Goal: Ask a question

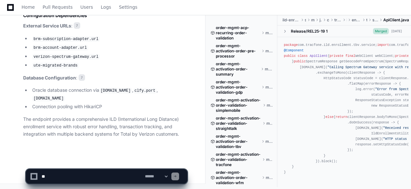
scroll to position [1230, 0]
click at [109, 176] on textarea at bounding box center [91, 176] width 103 height 14
click at [43, 175] on textarea at bounding box center [91, 176] width 103 height 14
click at [133, 177] on textarea at bounding box center [91, 176] width 103 height 14
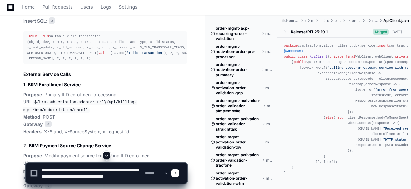
scroll to position [2, 0]
click at [109, 174] on textarea at bounding box center [91, 172] width 103 height 21
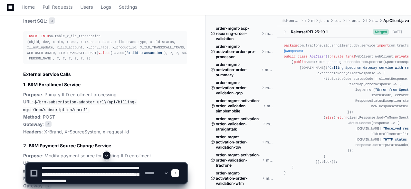
type textarea "**********"
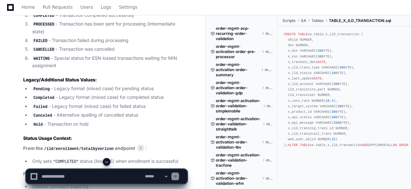
scroll to position [1647, 0]
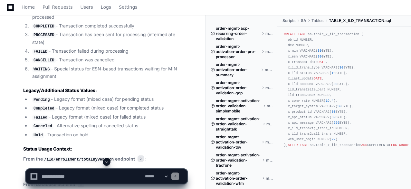
click at [65, 173] on textarea at bounding box center [91, 176] width 103 height 14
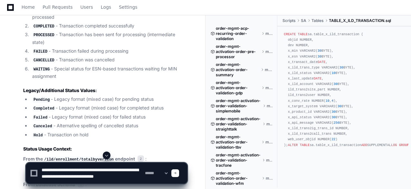
scroll to position [2, 0]
type textarea "**********"
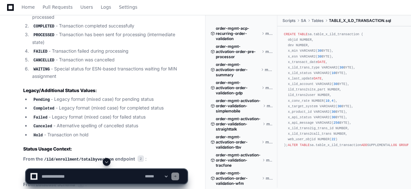
click at [105, 162] on span at bounding box center [106, 161] width 5 height 5
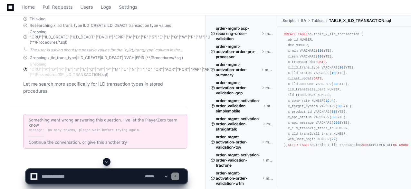
scroll to position [2112, 0]
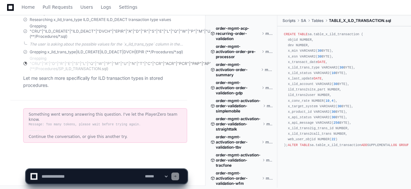
click at [119, 174] on textarea at bounding box center [91, 176] width 103 height 14
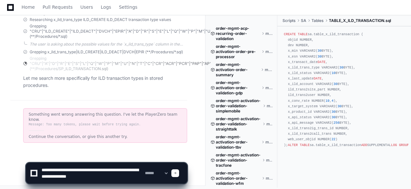
scroll to position [2, 0]
type textarea "**********"
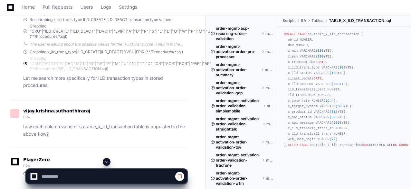
scroll to position [2153, 0]
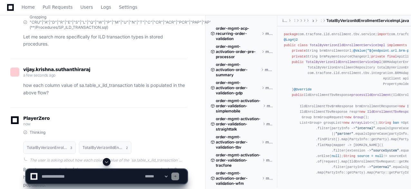
click at [104, 161] on span at bounding box center [106, 161] width 5 height 5
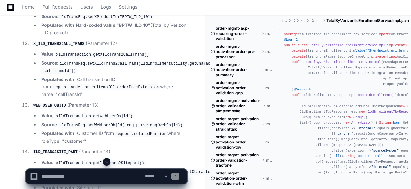
scroll to position [2821, 0]
click at [151, 99] on li "Populated with : Call transaction ID from request.order.orderItems[0].orderItem…" at bounding box center [113, 87] width 148 height 22
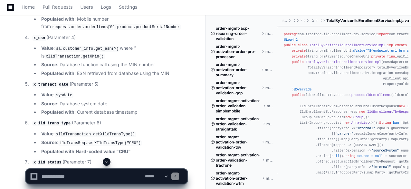
scroll to position [2500, 0]
